Goal: Use online tool/utility

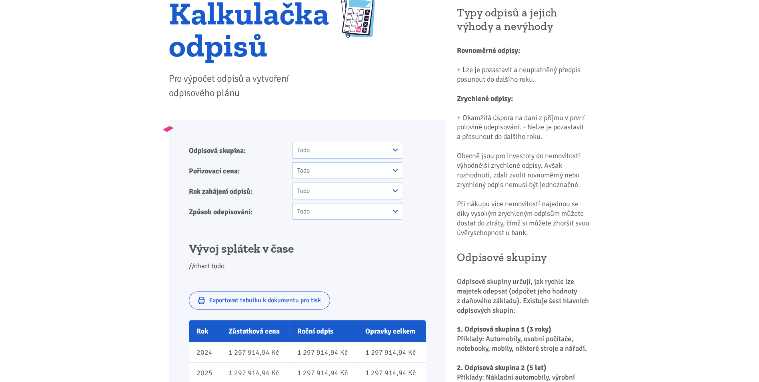
scroll to position [80, 0]
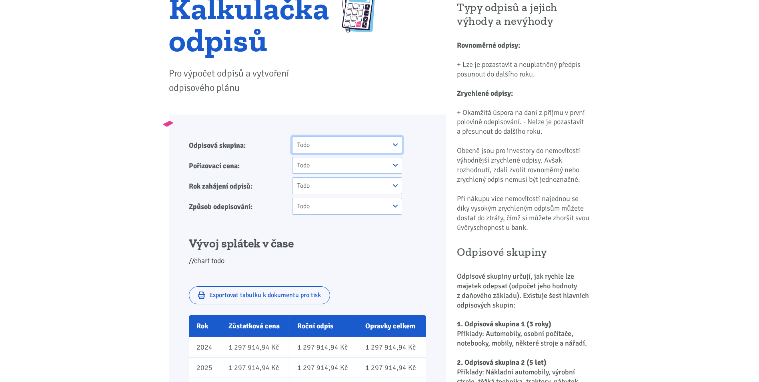
click at [394, 145] on select "Todo One Two Three" at bounding box center [347, 145] width 110 height 17
click at [408, 172] on div "Todo One Two Three" at bounding box center [347, 165] width 121 height 17
click at [366, 162] on select "Todo One Two Three" at bounding box center [347, 165] width 110 height 17
click at [461, 168] on p "Obecně jsou pro investory do nemovitostí výhodnější zrychlené odpisy. Avšak roz…" at bounding box center [523, 165] width 133 height 38
click at [341, 195] on form "Odpisová skupina: Todo One Two Three Pořizovací cena: Todo One Two Three Todo O…" at bounding box center [307, 176] width 237 height 78
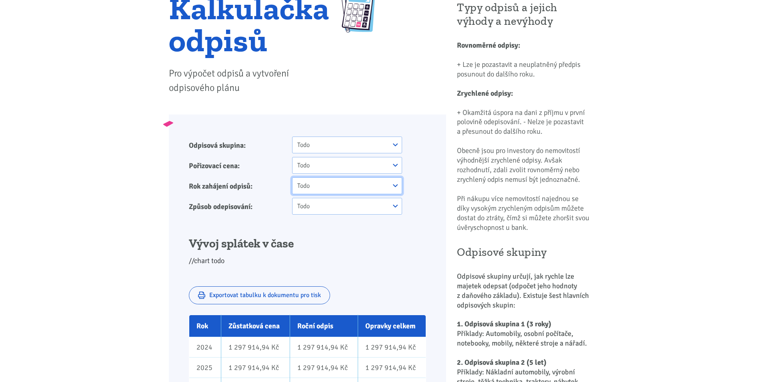
click at [331, 184] on select "Todo One Two Three" at bounding box center [347, 185] width 110 height 17
click at [428, 210] on div "Todo One Two Three" at bounding box center [359, 206] width 145 height 17
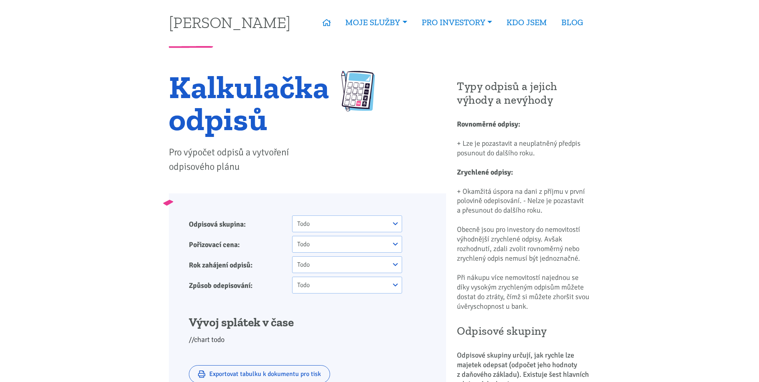
scroll to position [0, 0]
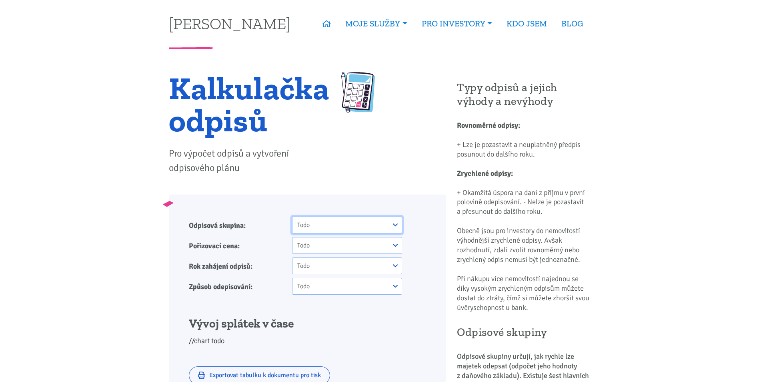
click at [329, 223] on select "Todo One Two Three" at bounding box center [347, 225] width 110 height 17
select select "1"
click at [292, 217] on select "Todo One Two Three" at bounding box center [347, 225] width 110 height 17
click at [316, 242] on select "Todo One Two Three" at bounding box center [347, 245] width 110 height 17
select select "1"
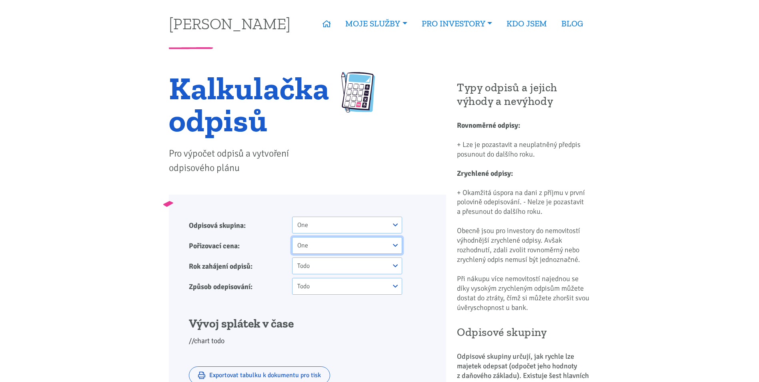
click at [292, 237] on select "Todo One Two Three" at bounding box center [347, 245] width 110 height 17
click at [314, 258] on select "Todo One Two Three" at bounding box center [347, 265] width 110 height 17
click at [361, 158] on div at bounding box center [352, 128] width 34 height 113
